Goal: Task Accomplishment & Management: Manage account settings

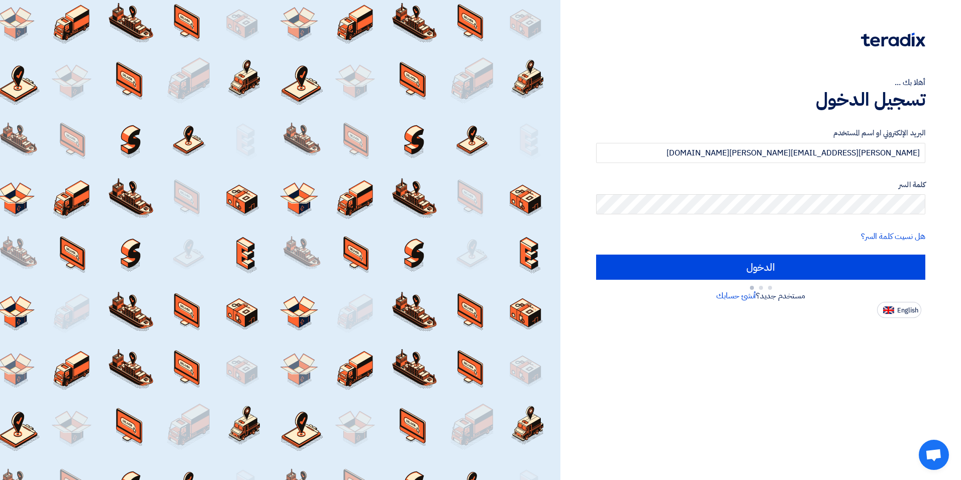
type input "Sign in"
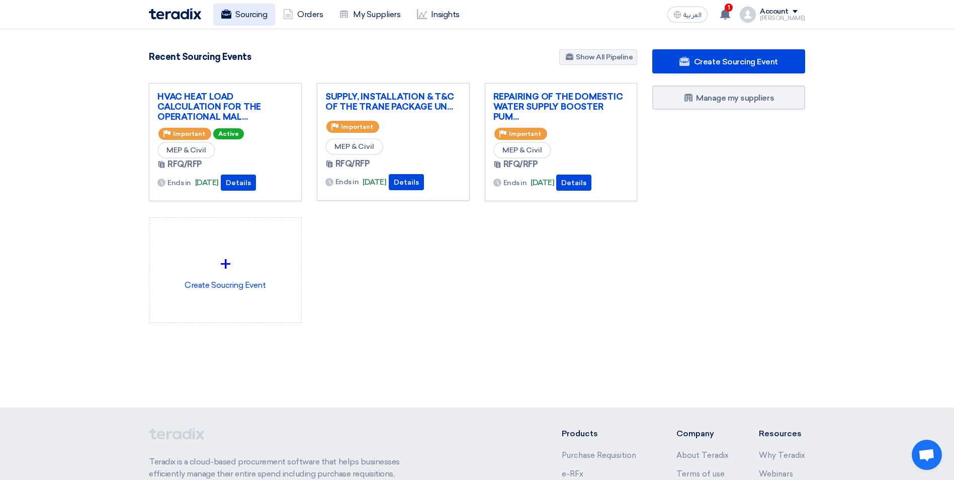
click at [249, 15] on link "Sourcing" at bounding box center [244, 15] width 62 height 22
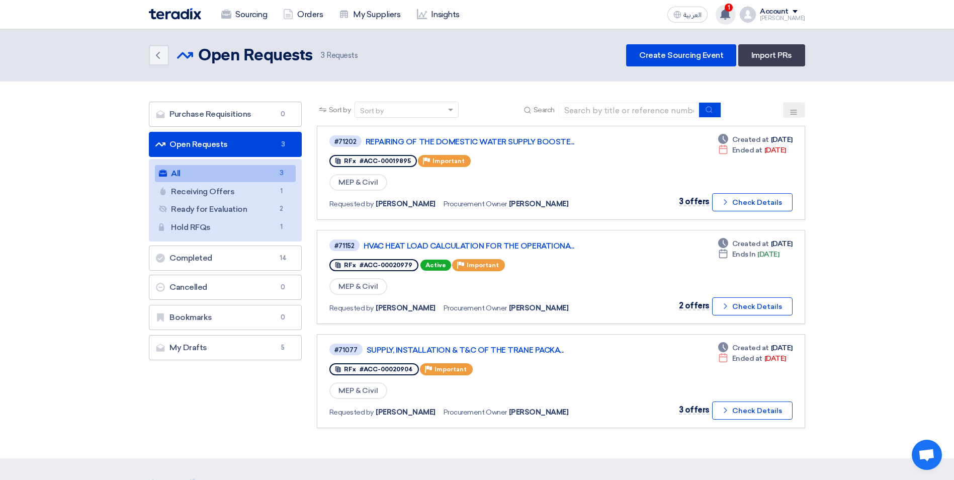
click at [732, 9] on span "1" at bounding box center [728, 8] width 8 height 8
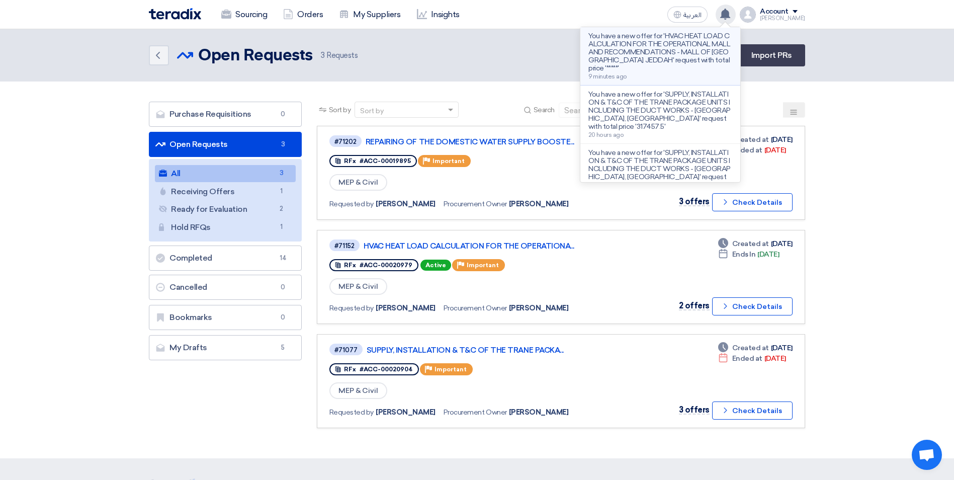
click at [715, 38] on p "You have a new offer for 'HVAC HEAT LOAD CALCULATION FOR THE OPERATIONAL MALL A…" at bounding box center [660, 52] width 144 height 40
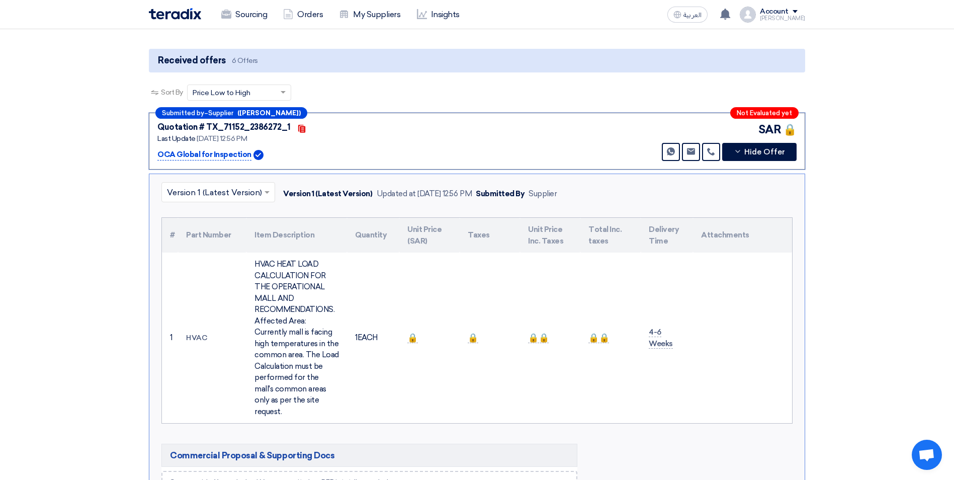
scroll to position [27, 0]
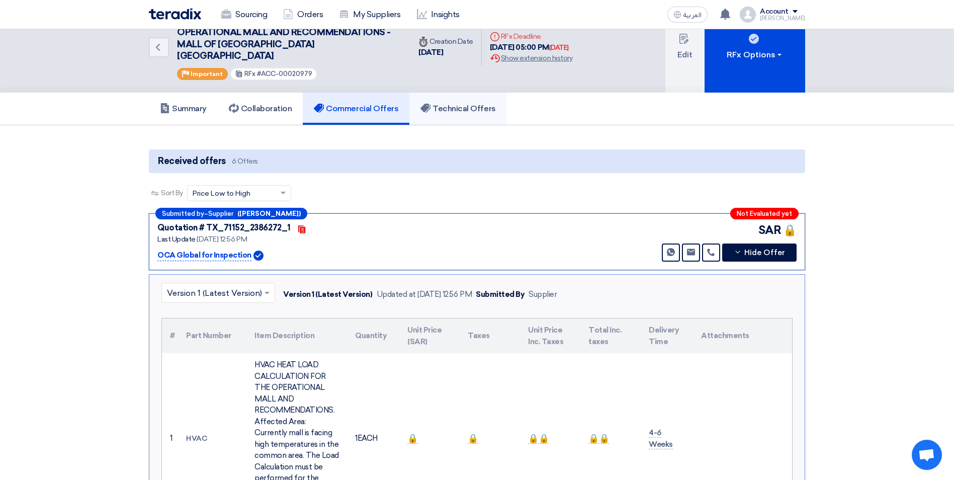
click at [458, 104] on h5 "Technical Offers" at bounding box center [457, 109] width 75 height 10
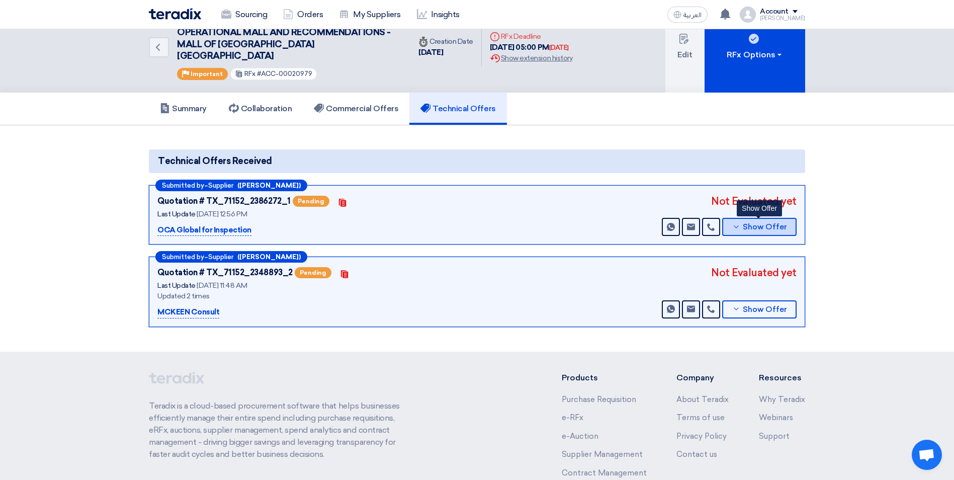
click at [740, 223] on icon at bounding box center [736, 227] width 8 height 8
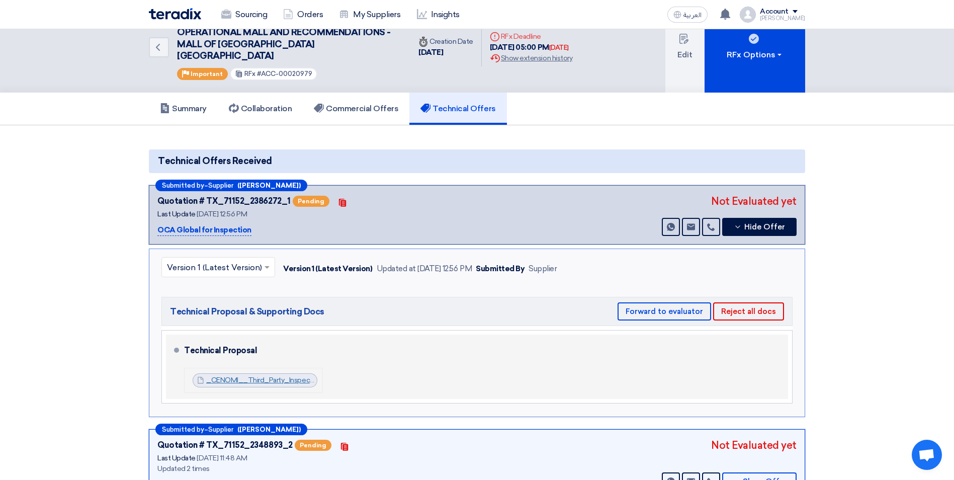
click at [292, 376] on link "_CENOMI__Third_Party_Inspection_and_Testing_for_Existing_AC_Units_for_functiona…" at bounding box center [429, 380] width 447 height 9
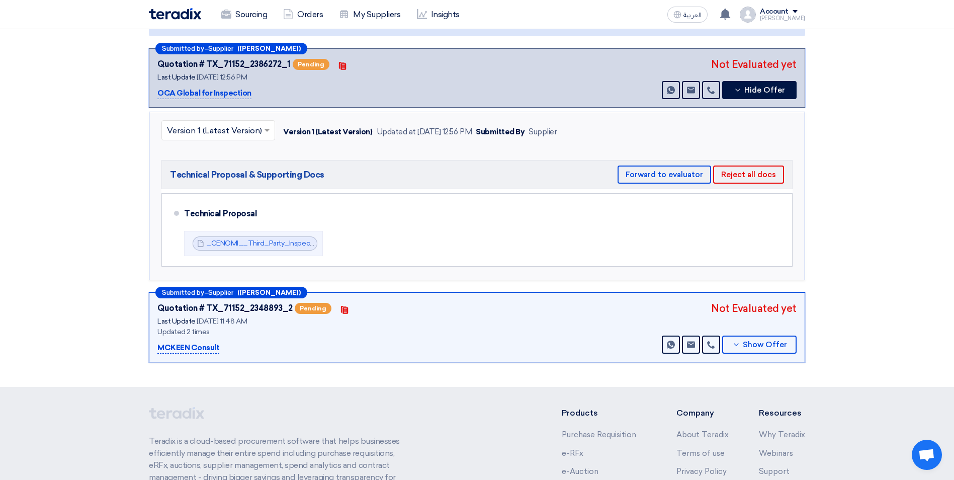
scroll to position [77, 0]
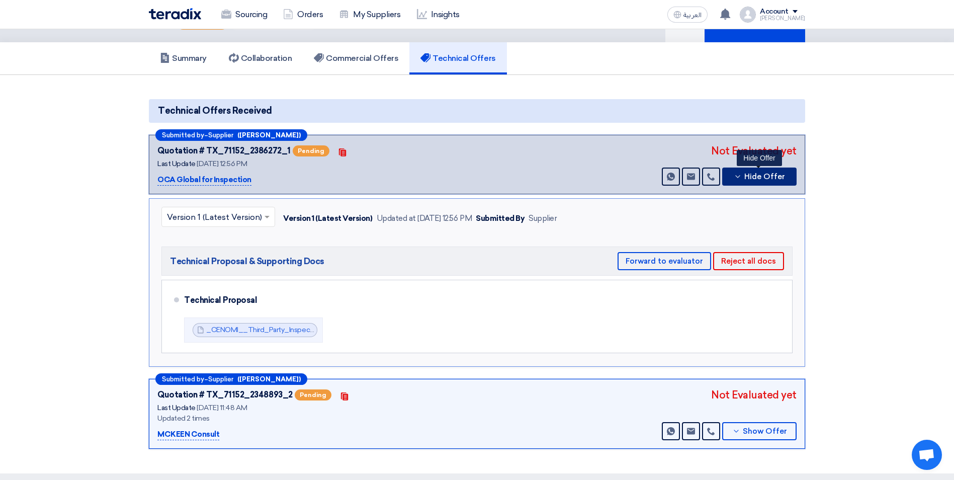
click at [744, 167] on button "Hide Offer" at bounding box center [759, 176] width 74 height 18
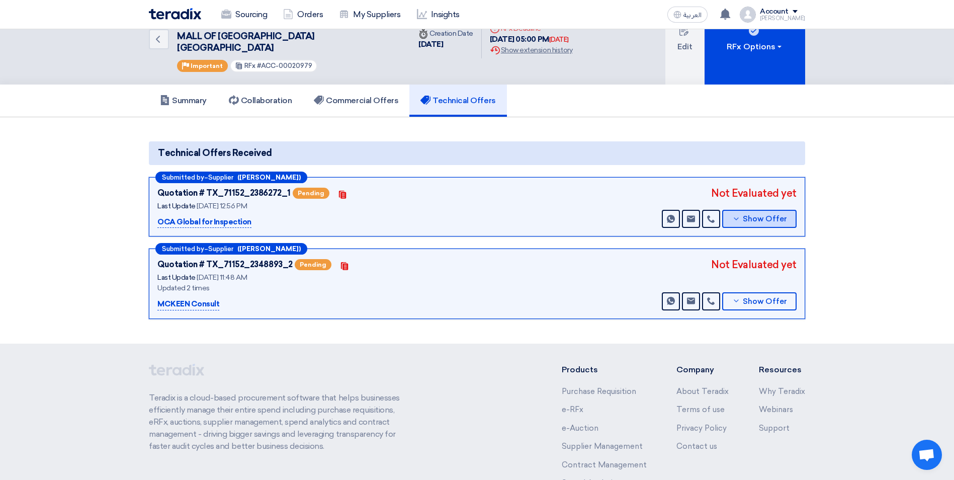
scroll to position [0, 0]
